Goal: Transaction & Acquisition: Purchase product/service

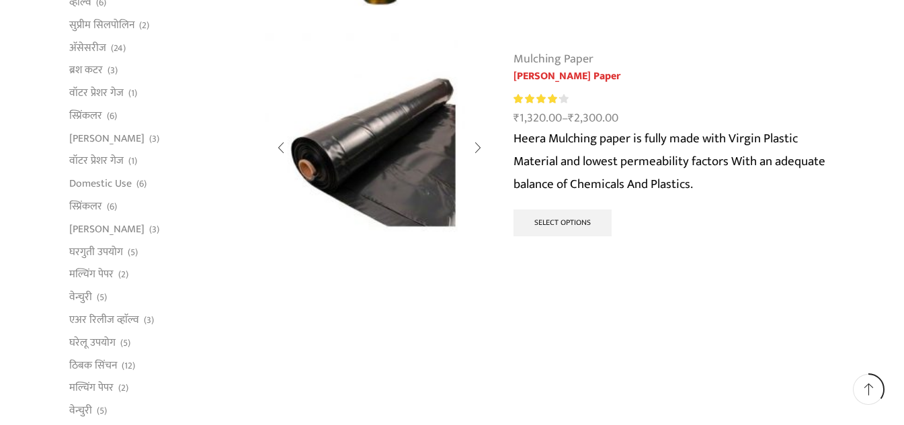
scroll to position [403, 0]
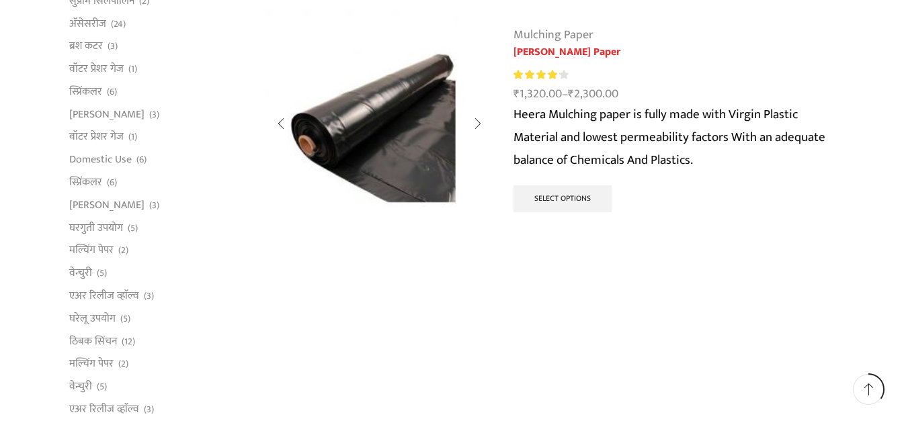
click at [406, 146] on img at bounding box center [379, 123] width 228 height 228
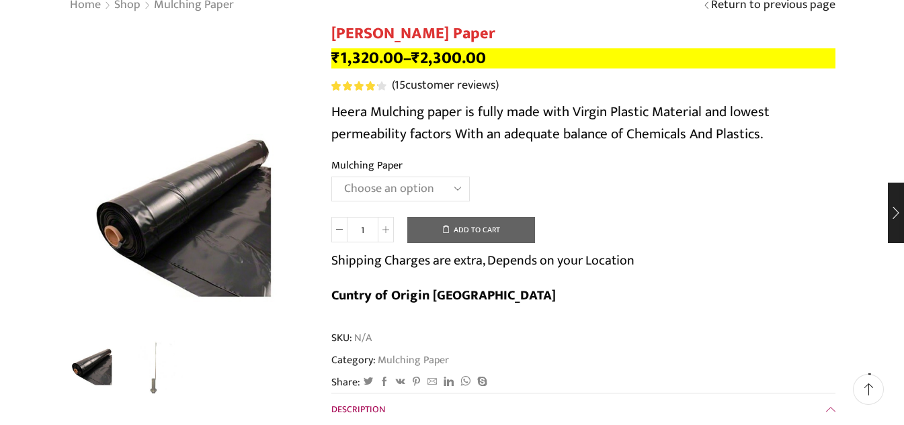
scroll to position [134, 0]
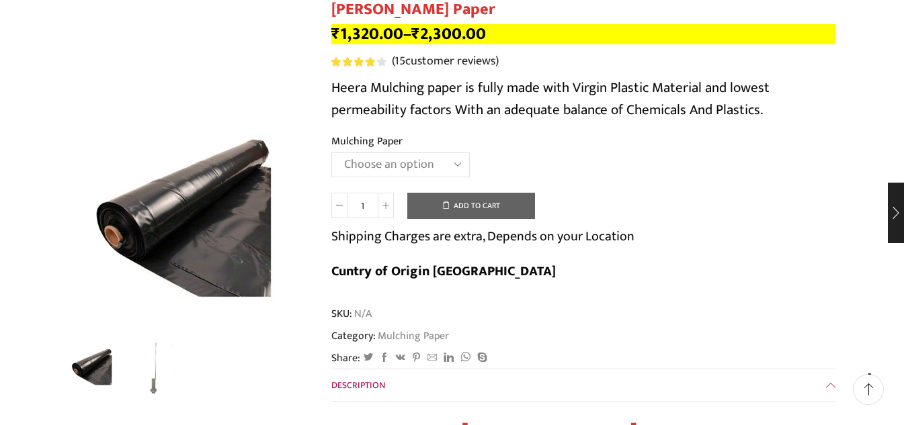
click at [454, 162] on select "Choose an option 1000 X 20 X 400 1000 X 25 X 400 1000 X 30 X 400 750 X 20 X 400…" at bounding box center [400, 164] width 138 height 25
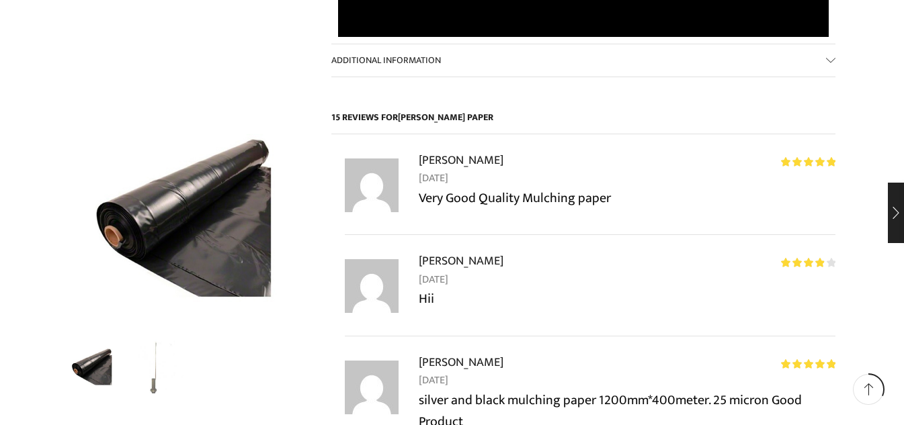
scroll to position [1679, 0]
